Goal: Information Seeking & Learning: Learn about a topic

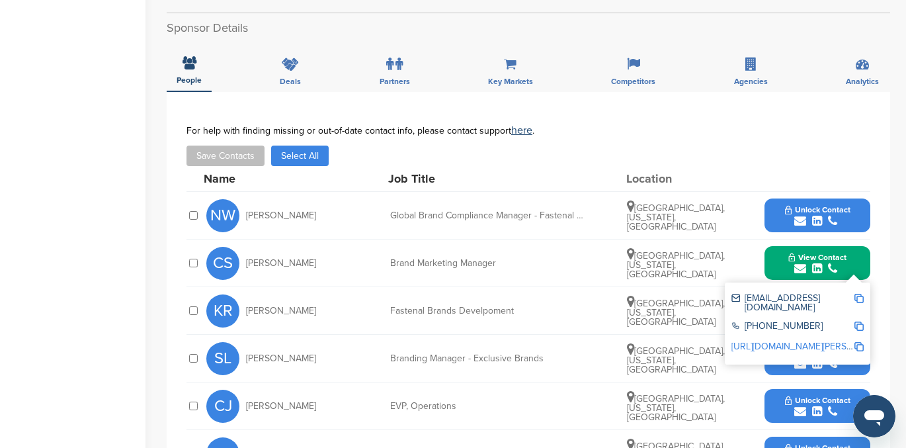
scroll to position [393, 0]
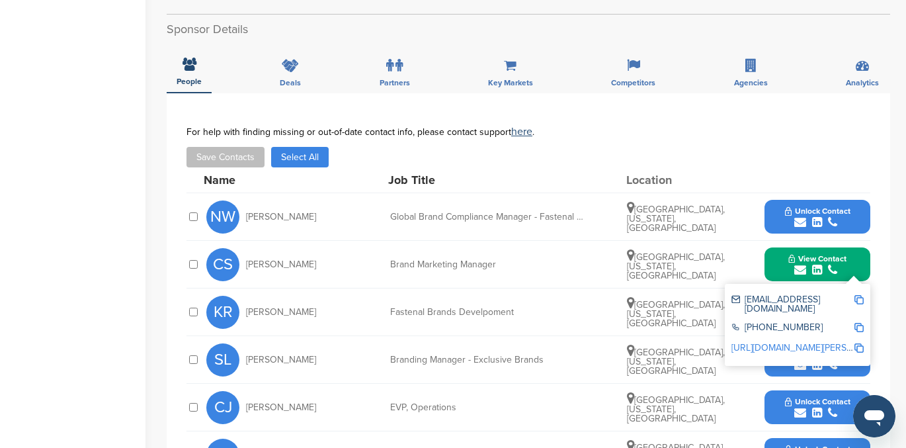
click at [786, 342] on link "[URL][DOMAIN_NAME][PERSON_NAME]" at bounding box center [812, 347] width 161 height 11
click at [834, 266] on icon "submit" at bounding box center [832, 270] width 9 height 12
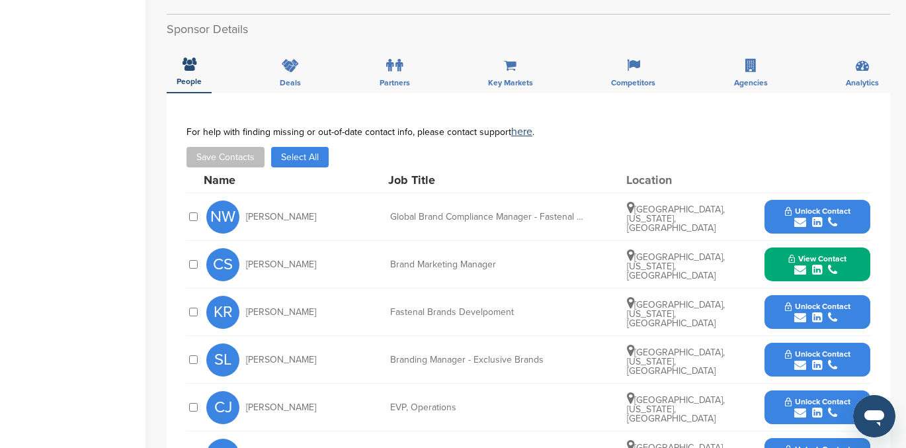
click at [822, 313] on div "submit" at bounding box center [817, 318] width 65 height 13
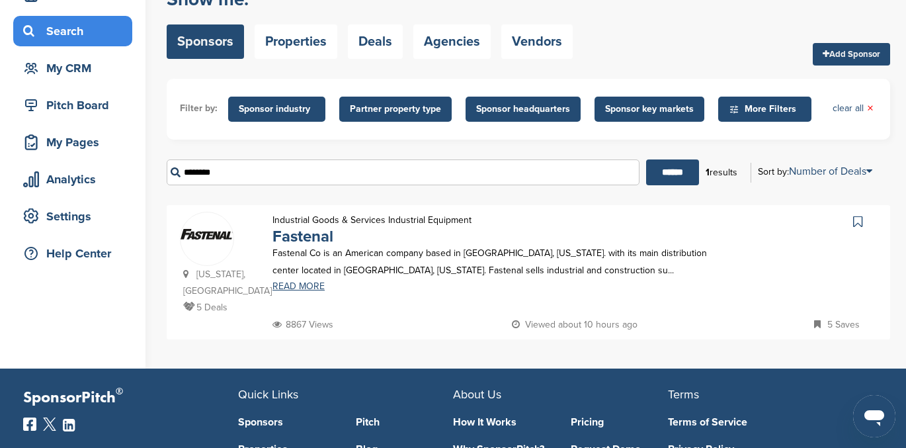
click at [231, 171] on input "********" at bounding box center [403, 172] width 473 height 26
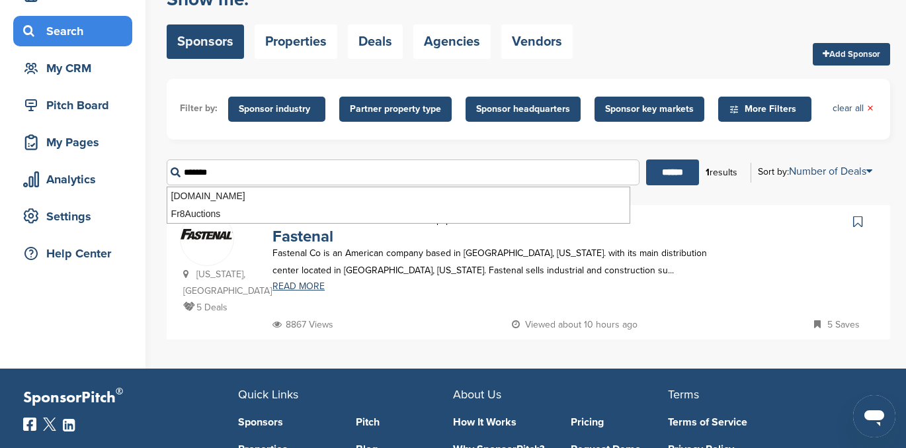
type input "*******"
click at [673, 166] on input "******" at bounding box center [672, 172] width 53 height 26
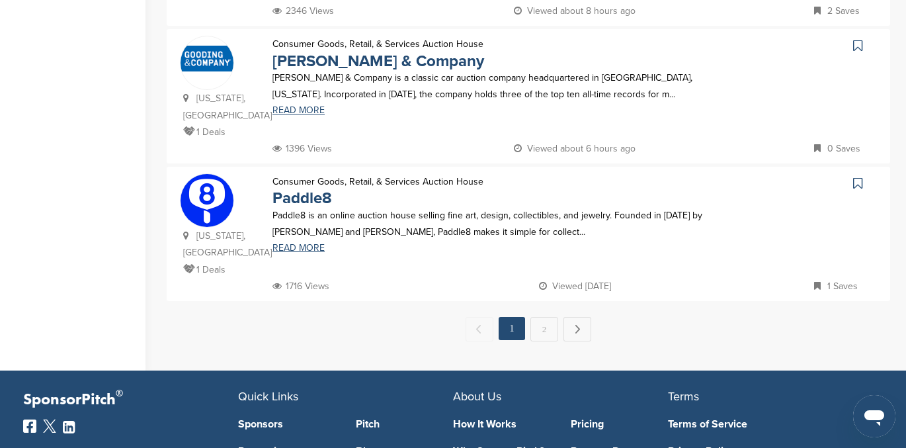
scroll to position [1342, 0]
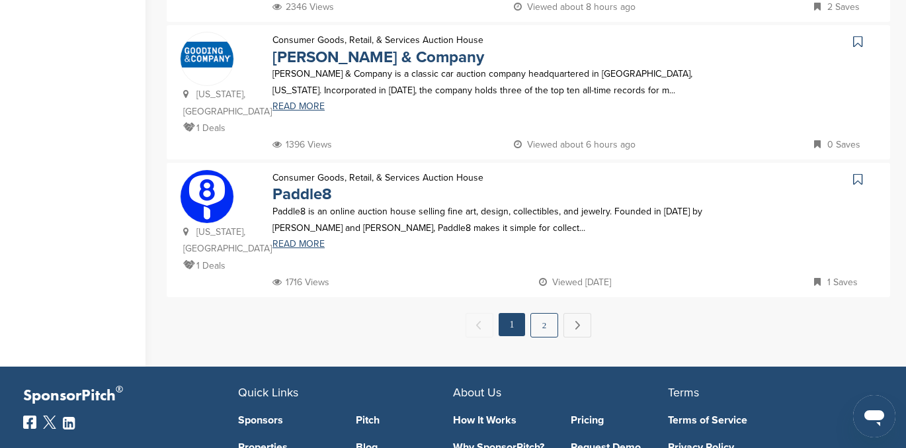
click at [543, 313] on link "2" at bounding box center [545, 325] width 28 height 24
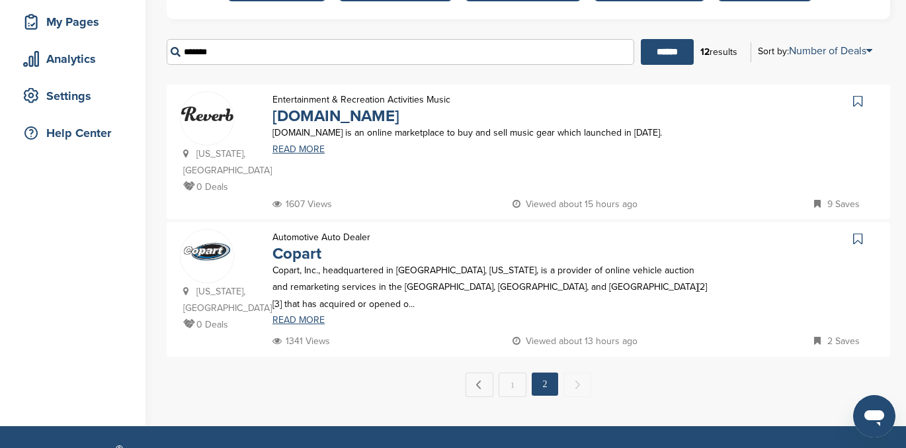
scroll to position [200, 0]
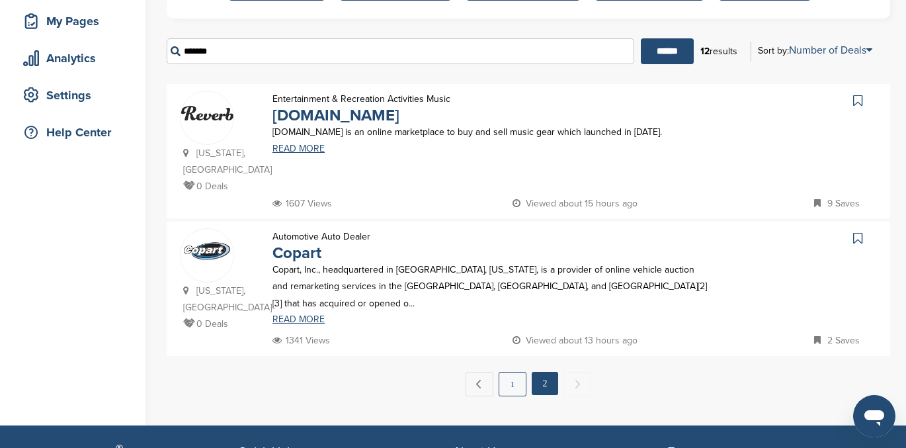
click at [515, 372] on link "1" at bounding box center [513, 384] width 28 height 24
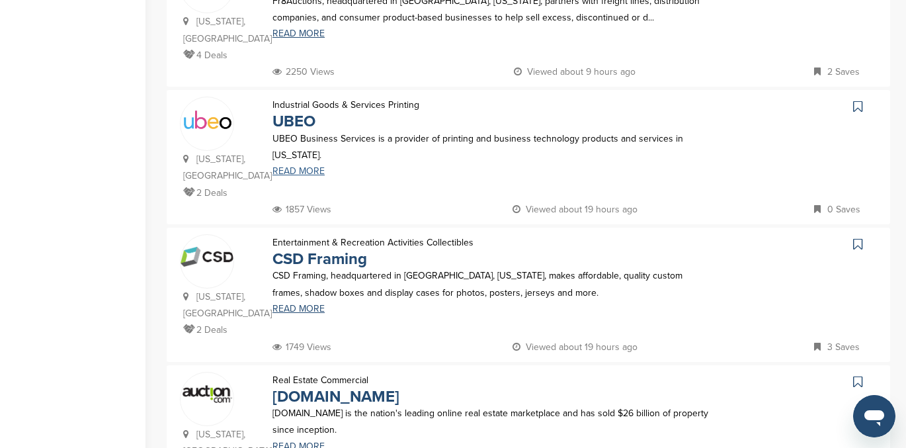
scroll to position [612, 0]
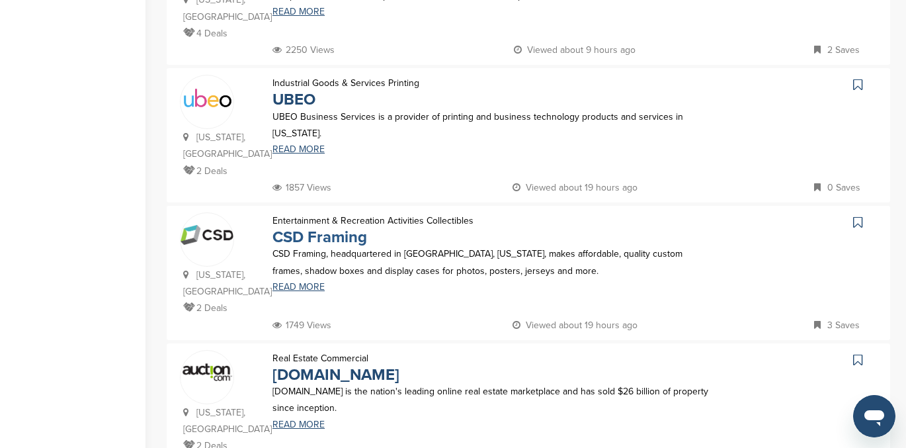
click at [314, 228] on link "CSD Framing" at bounding box center [320, 237] width 95 height 19
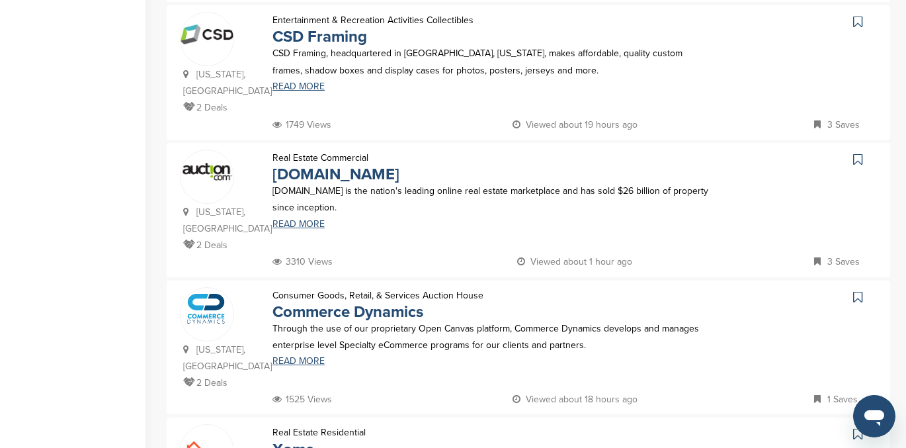
scroll to position [799, 0]
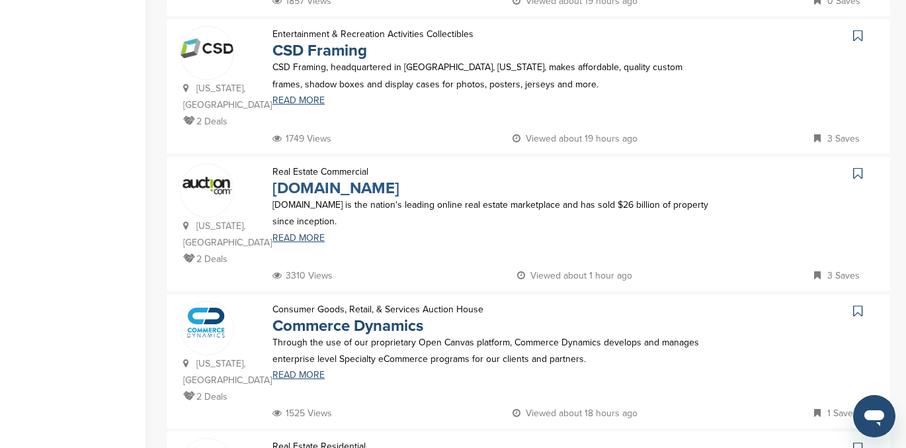
click at [338, 179] on link "Auction.com" at bounding box center [336, 188] width 127 height 19
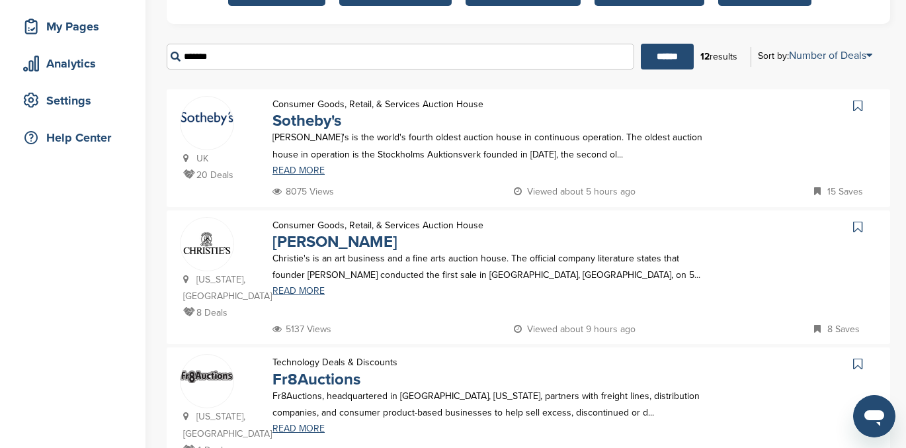
scroll to position [0, 0]
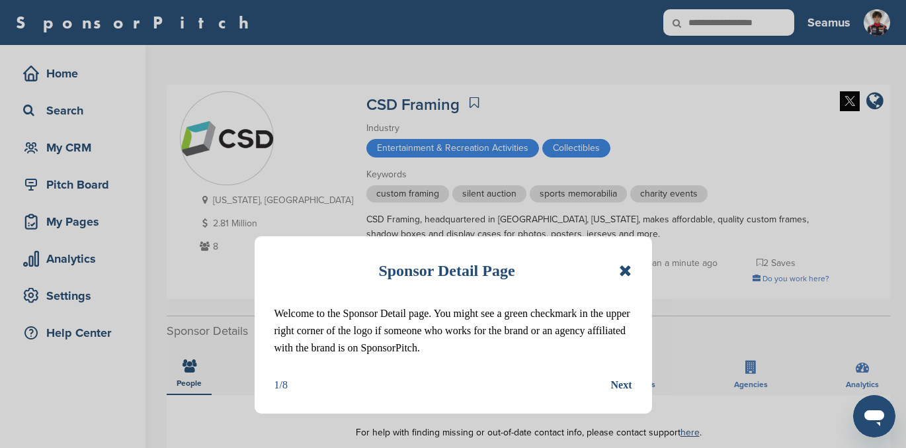
click at [624, 269] on icon at bounding box center [625, 271] width 13 height 16
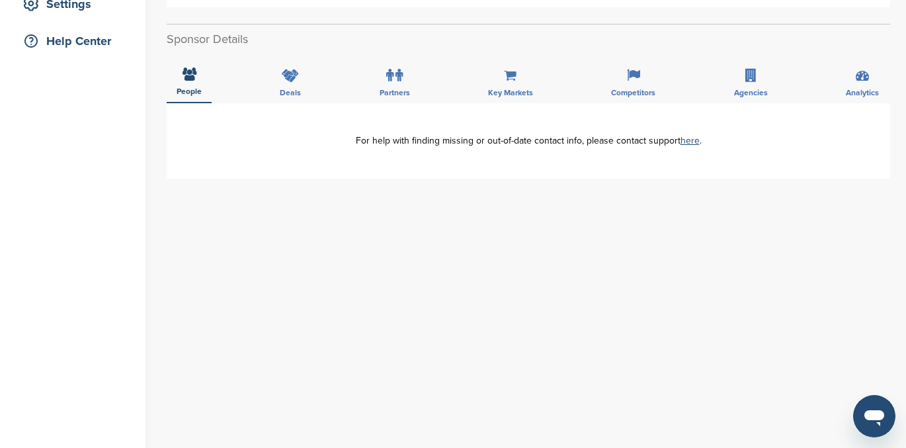
scroll to position [172, 0]
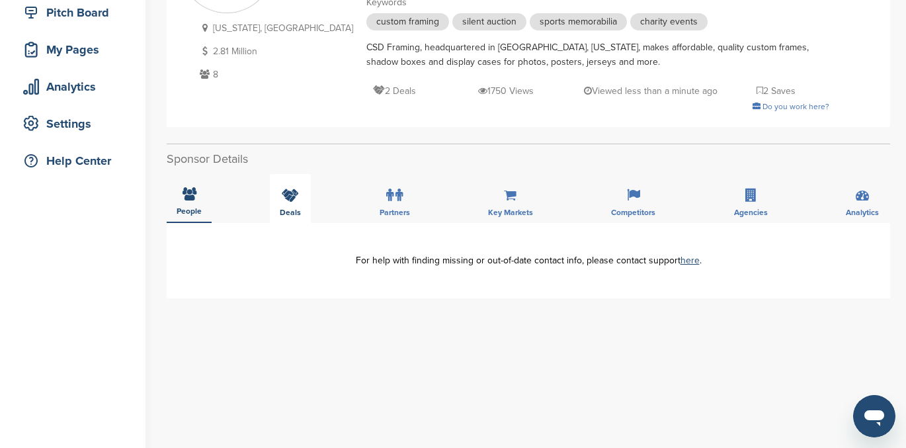
click at [300, 198] on div "Deals" at bounding box center [290, 198] width 41 height 49
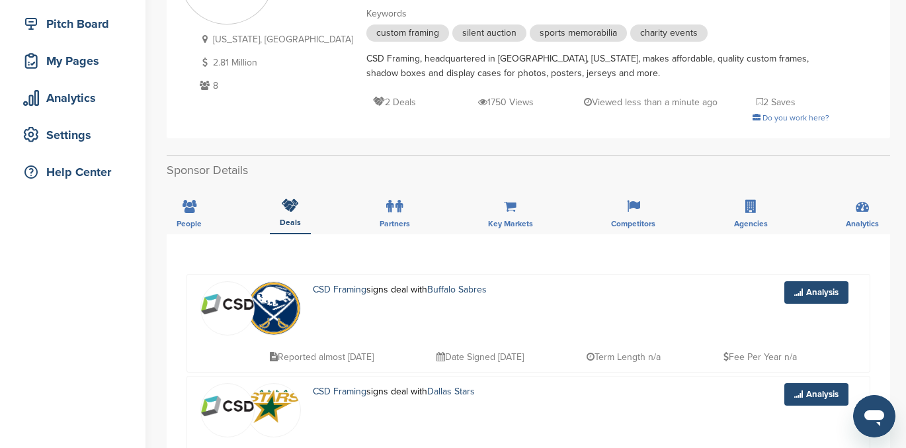
scroll to position [0, 0]
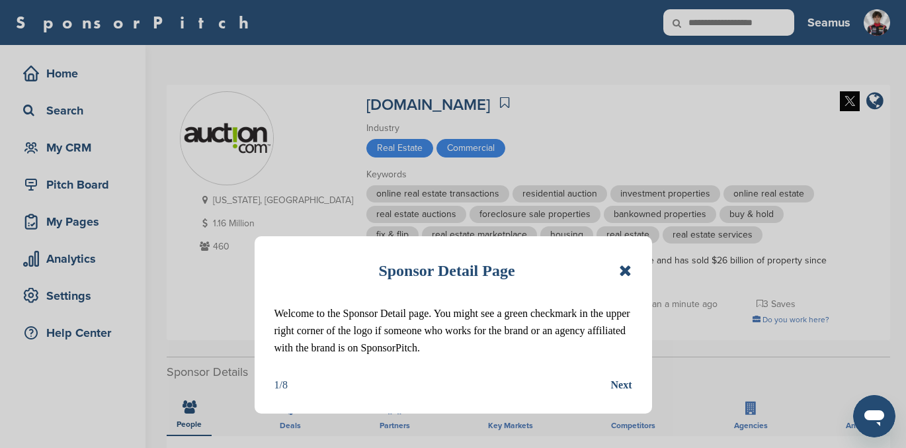
click at [627, 274] on icon at bounding box center [625, 271] width 13 height 16
